Goal: Information Seeking & Learning: Understand process/instructions

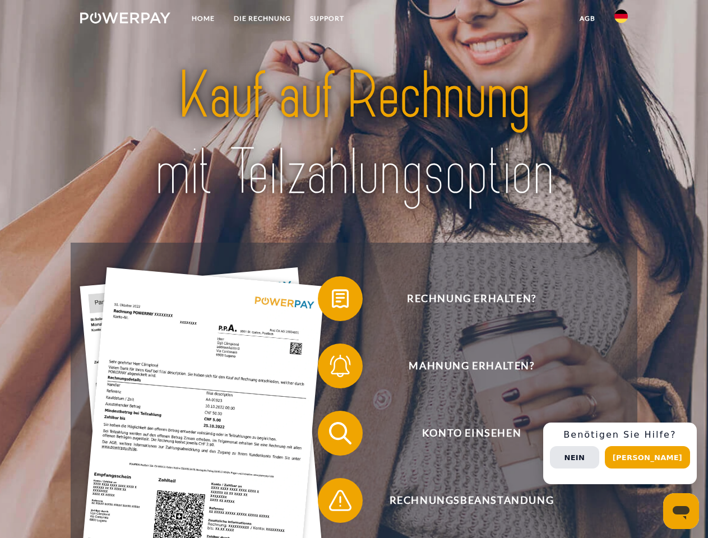
click at [125, 20] on img at bounding box center [125, 17] width 90 height 11
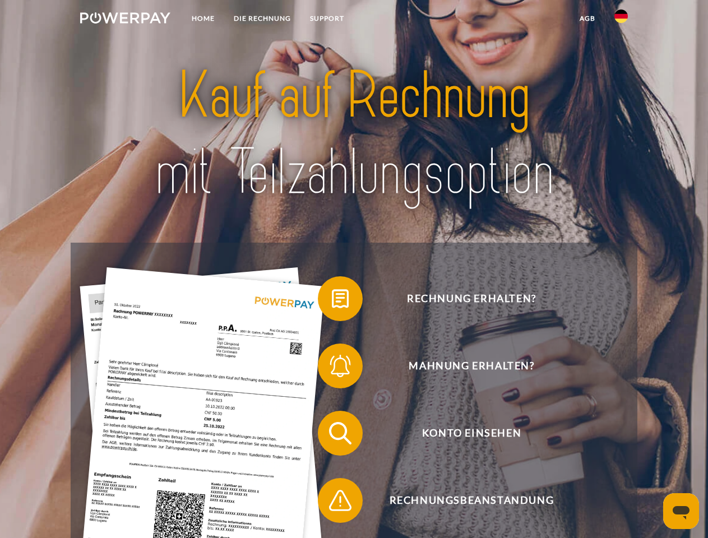
click at [621, 20] on img at bounding box center [620, 16] width 13 height 13
click at [587, 18] on link "agb" at bounding box center [587, 18] width 35 height 20
click at [332, 301] on span at bounding box center [323, 299] width 56 height 56
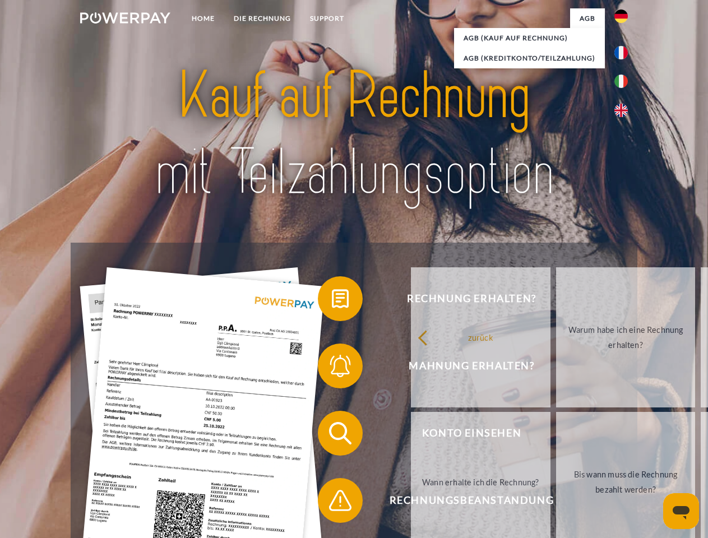
click at [332, 368] on div "Rechnung erhalten? Mahnung erhalten? Konto einsehen" at bounding box center [354, 467] width 566 height 448
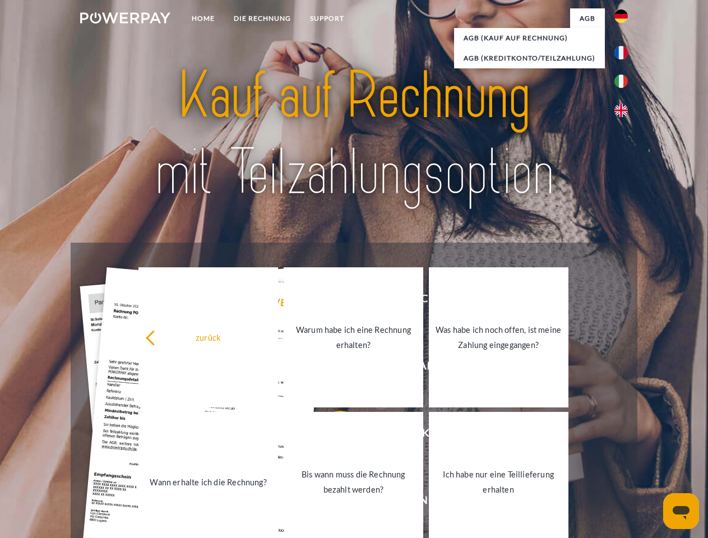
click at [332, 436] on link "Bis wann muss die Rechnung bezahlt werden?" at bounding box center [354, 482] width 140 height 140
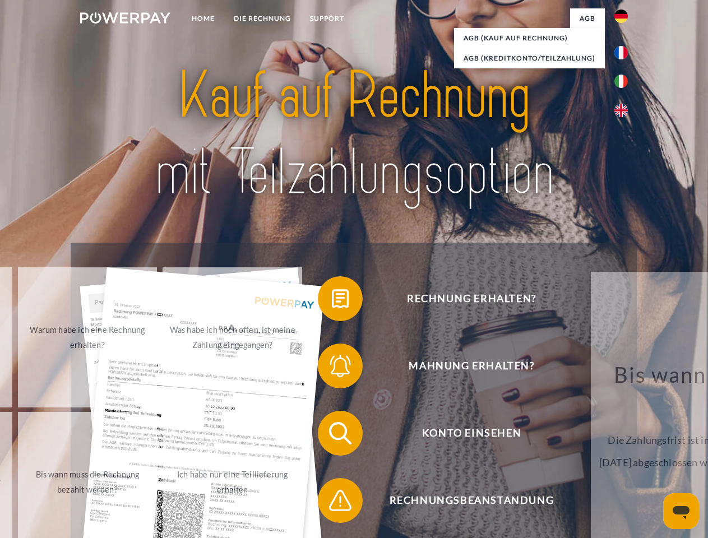
click at [332, 503] on span at bounding box center [323, 501] width 56 height 56
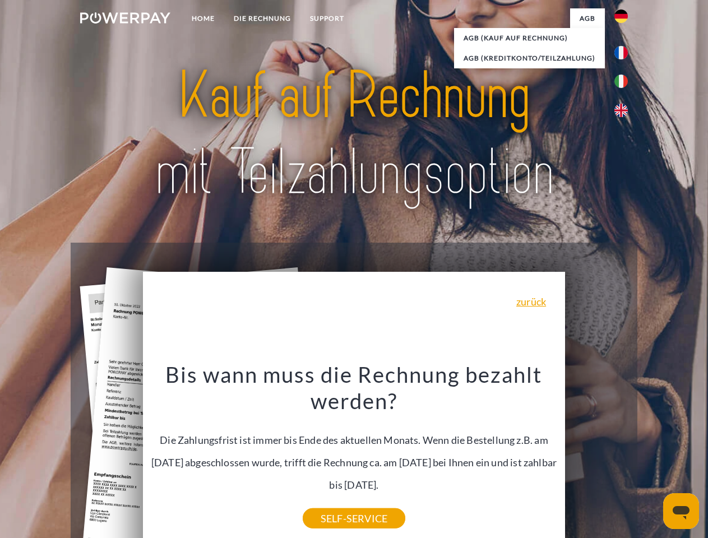
click at [624, 454] on div "Rechnung erhalten? Mahnung erhalten? Konto einsehen" at bounding box center [354, 467] width 566 height 448
click at [596, 456] on span "Konto einsehen" at bounding box center [471, 433] width 275 height 45
click at [651, 457] on header "Home DIE RECHNUNG SUPPORT" at bounding box center [354, 387] width 708 height 774
